Goal: Task Accomplishment & Management: Use online tool/utility

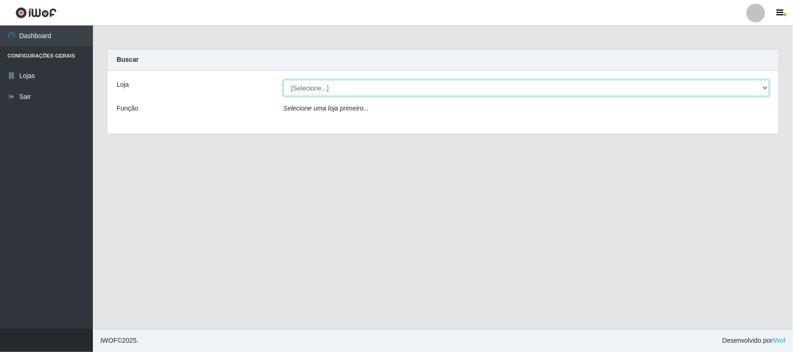
click at [351, 94] on select "[Selecione...] Nordestão - [GEOGRAPHIC_DATA]" at bounding box center [526, 88] width 486 height 16
select select "420"
click at [283, 80] on select "[Selecione...] Nordestão - [GEOGRAPHIC_DATA]" at bounding box center [526, 88] width 486 height 16
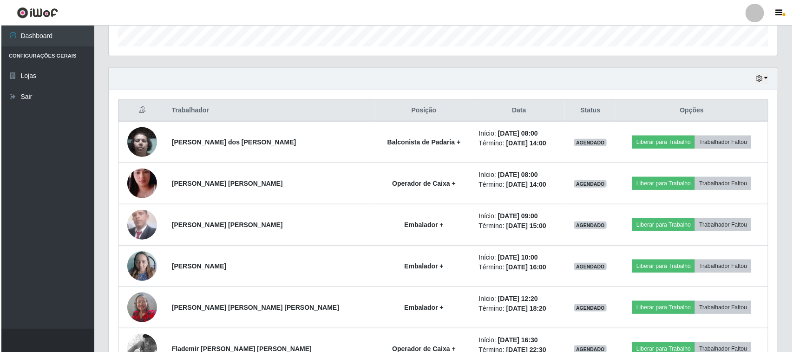
scroll to position [290, 0]
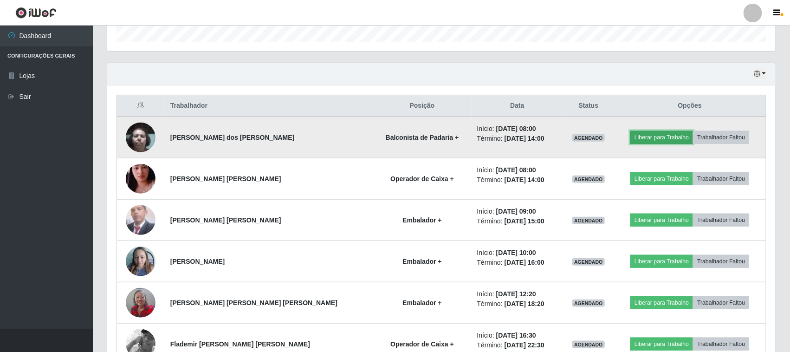
click at [662, 137] on button "Liberar para Trabalho" at bounding box center [662, 137] width 63 height 13
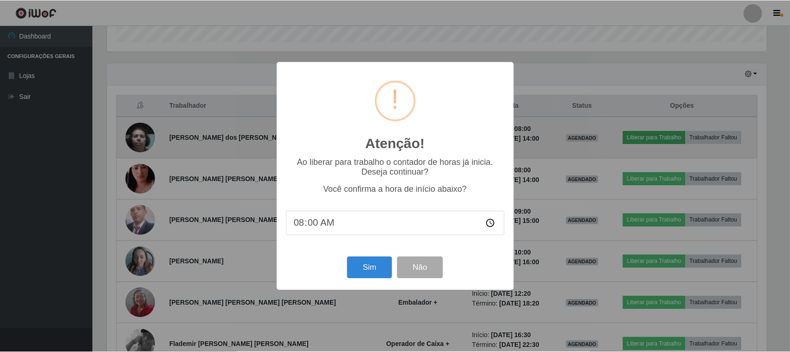
scroll to position [193, 662]
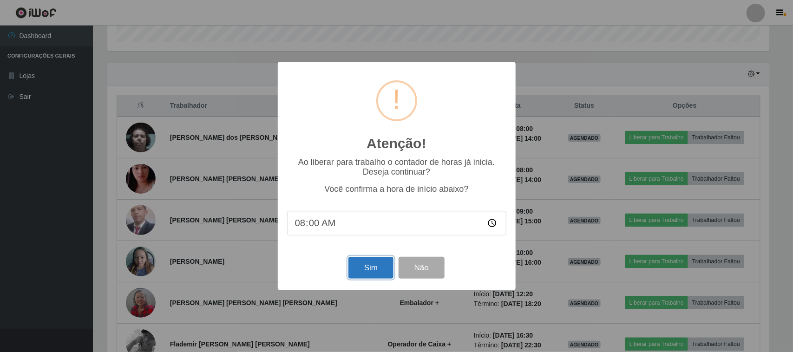
click at [366, 269] on button "Sim" at bounding box center [370, 268] width 45 height 22
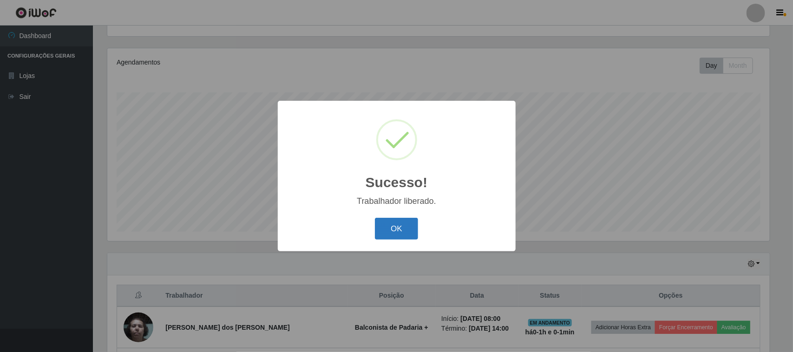
click at [391, 228] on button "OK" at bounding box center [396, 229] width 43 height 22
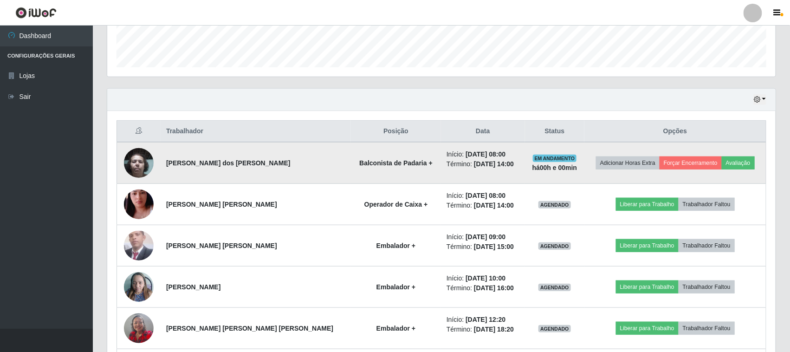
scroll to position [274, 0]
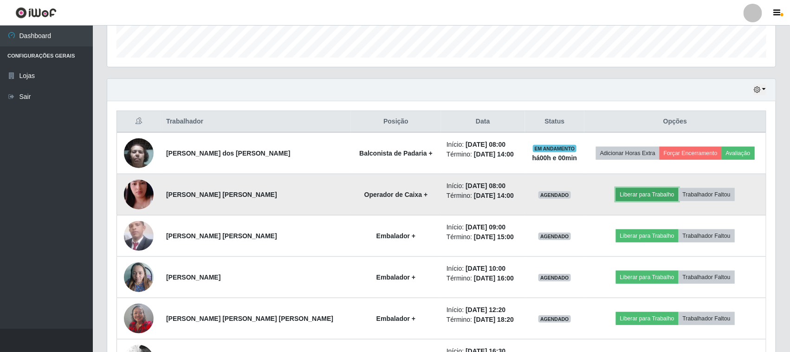
click at [633, 195] on button "Liberar para Trabalho" at bounding box center [647, 194] width 63 height 13
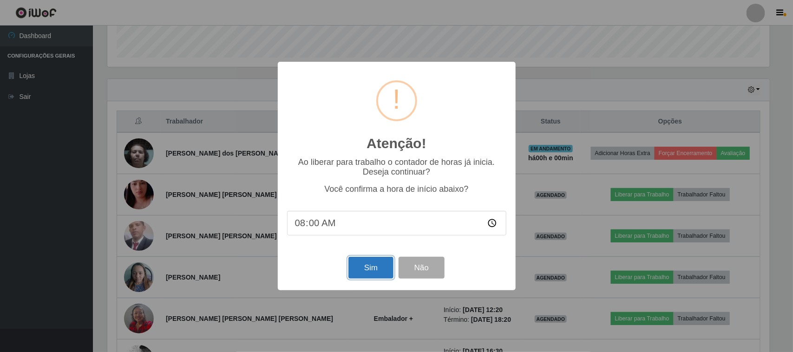
click at [368, 269] on button "Sim" at bounding box center [370, 268] width 45 height 22
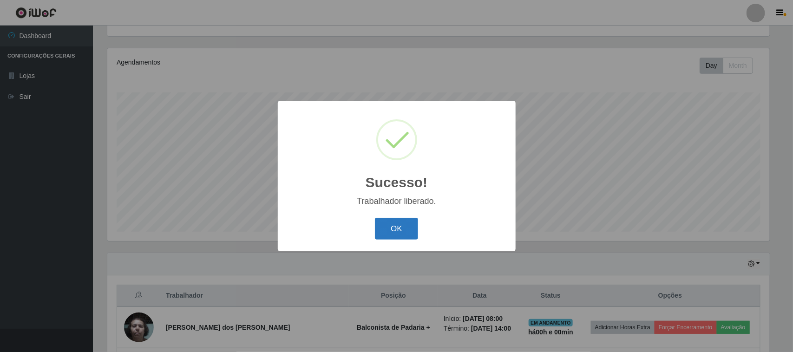
click at [396, 228] on button "OK" at bounding box center [396, 229] width 43 height 22
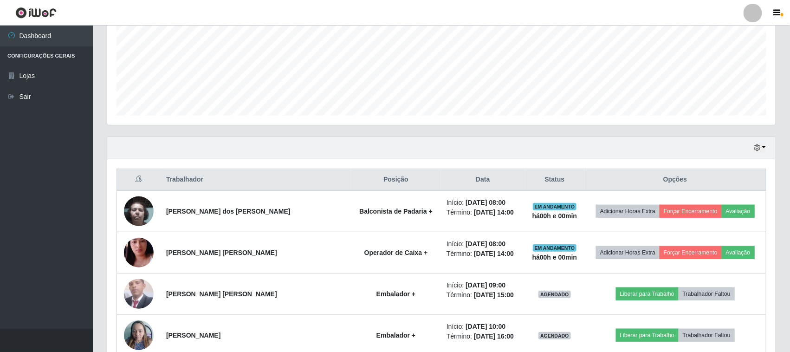
scroll to position [274, 0]
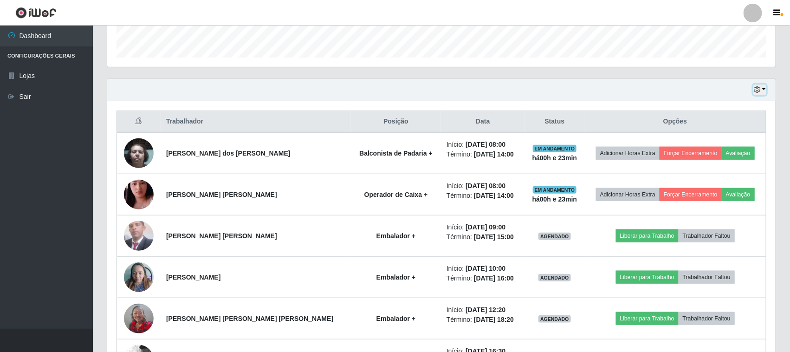
click at [759, 91] on icon "button" at bounding box center [757, 89] width 7 height 7
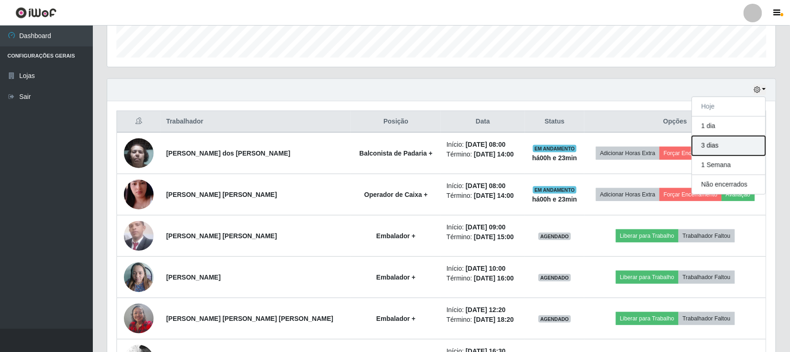
click at [703, 148] on button "3 dias" at bounding box center [728, 146] width 73 height 20
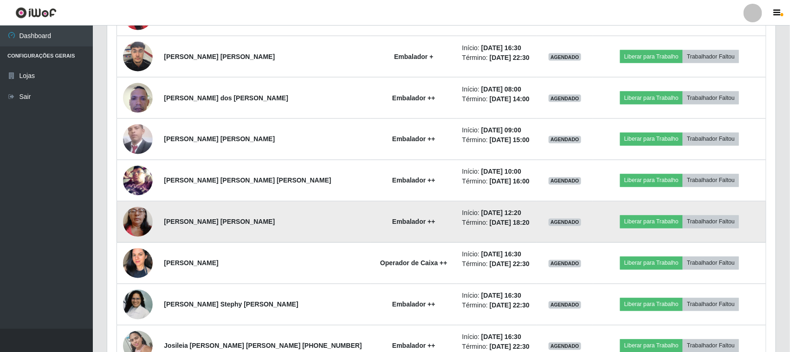
scroll to position [681, 0]
